Goal: Complete application form

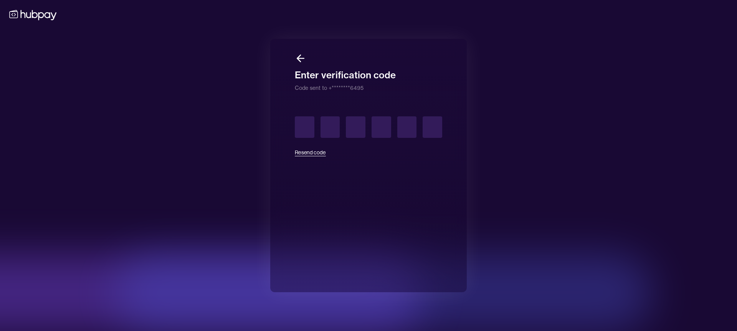
click at [304, 58] on icon at bounding box center [300, 58] width 7 height 0
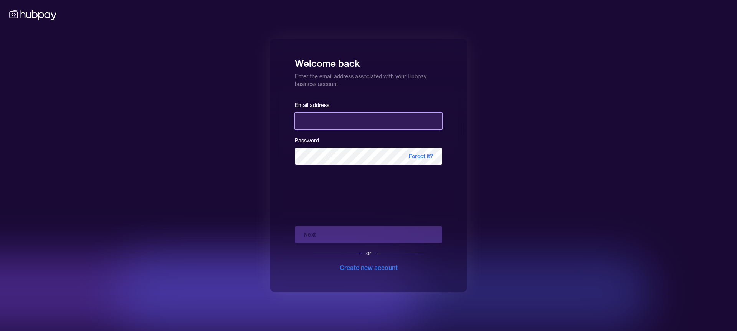
click at [345, 122] on input "email" at bounding box center [368, 120] width 147 height 17
type input "**********"
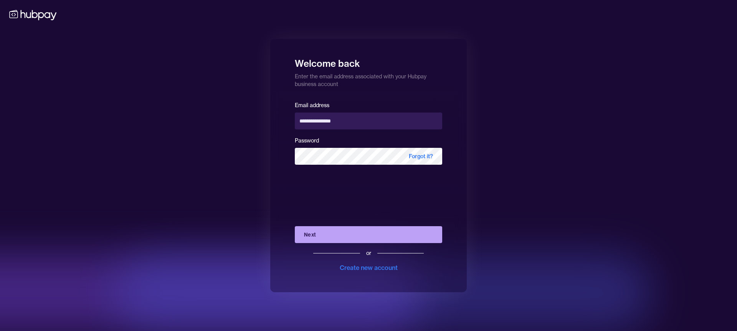
click at [347, 236] on button "Next" at bounding box center [368, 234] width 147 height 17
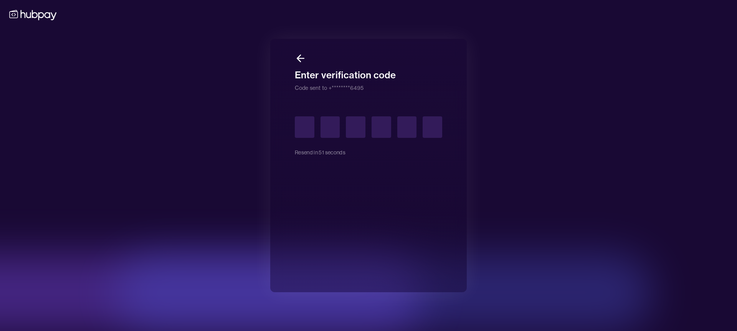
type input "*"
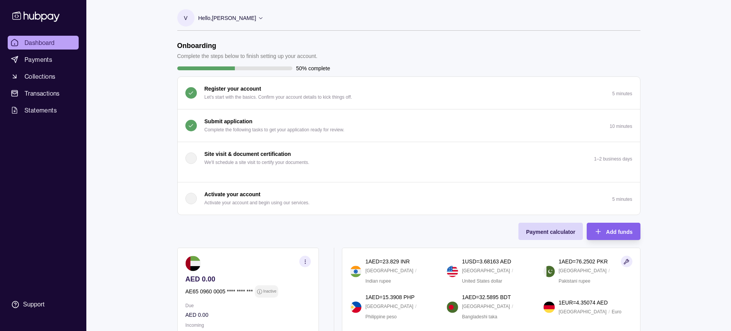
click at [317, 127] on p "Complete the following tasks to get your application ready for review." at bounding box center [275, 130] width 140 height 8
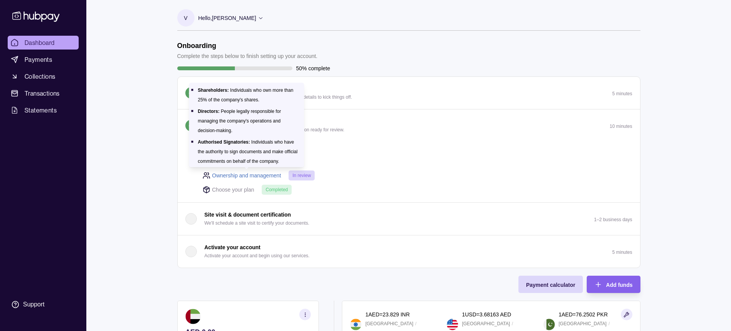
click at [262, 177] on link "Ownership and management" at bounding box center [246, 175] width 69 height 8
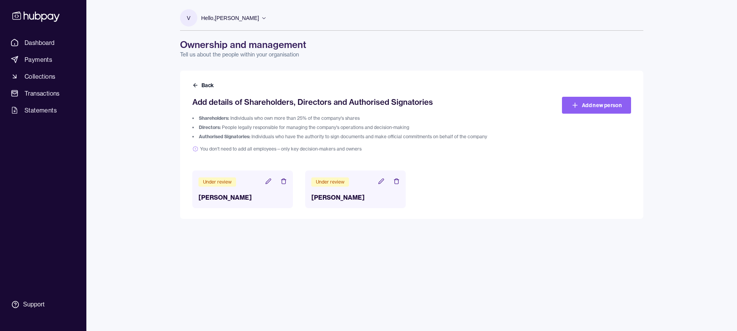
click at [379, 181] on icon at bounding box center [381, 181] width 6 height 6
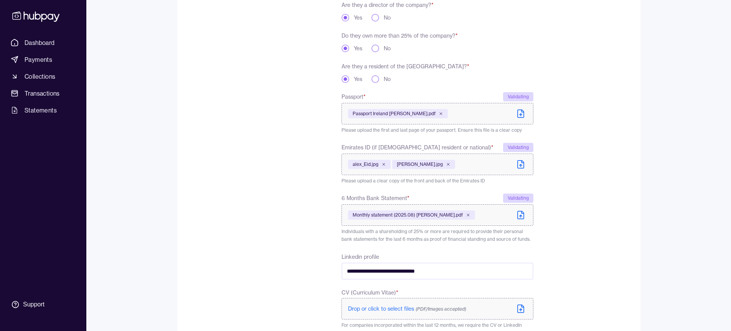
scroll to position [246, 0]
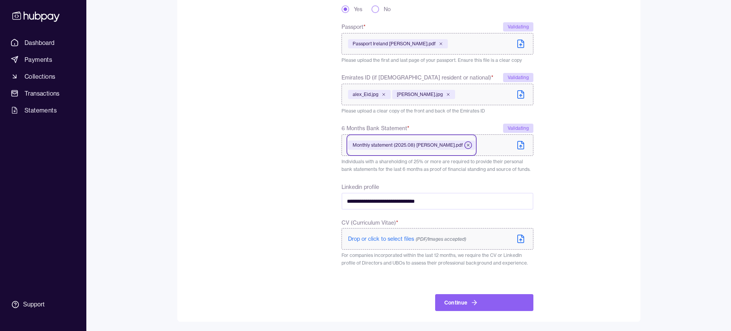
click at [466, 145] on icon at bounding box center [468, 145] width 5 height 5
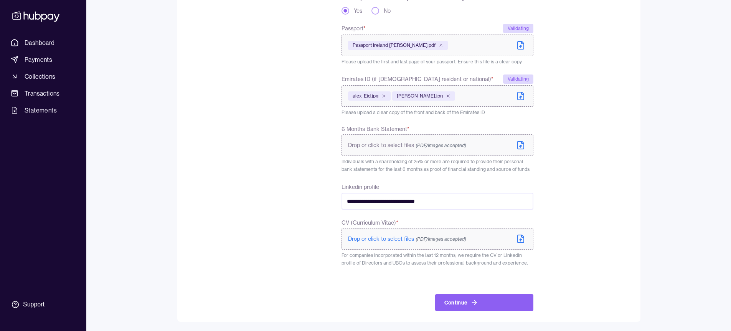
scroll to position [245, 0]
click at [518, 145] on icon at bounding box center [520, 145] width 9 height 9
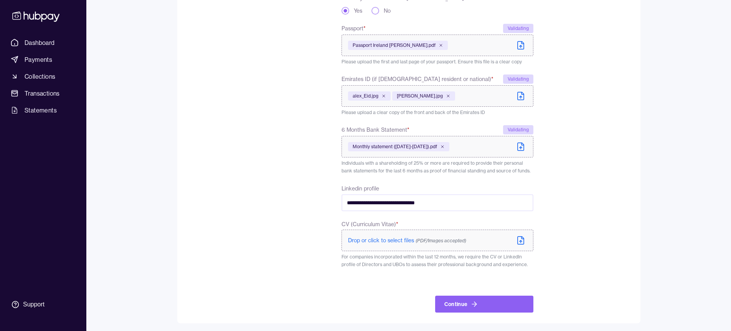
click at [403, 239] on span "Drop or click to select files (PDF/Images accepted)" at bounding box center [407, 240] width 118 height 7
click at [474, 307] on icon "submit" at bounding box center [475, 305] width 2 height 5
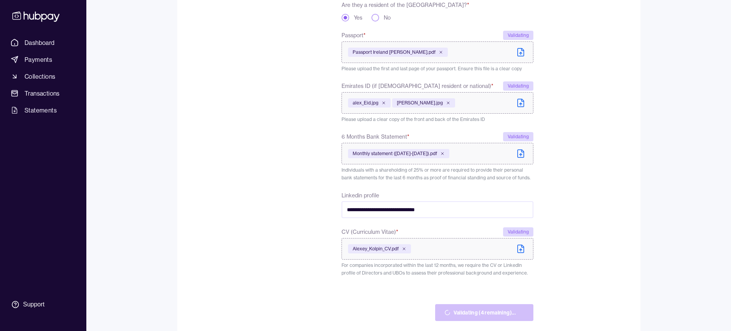
scroll to position [265, 0]
